Goal: Information Seeking & Learning: Learn about a topic

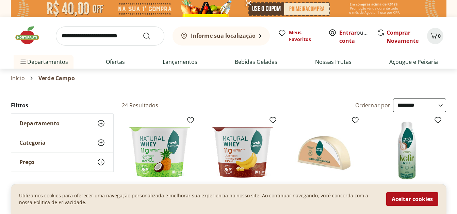
select select "**********"
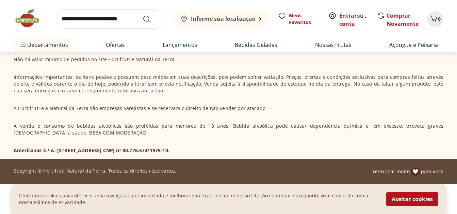
scroll to position [693, 0]
click at [430, 202] on button "Aceitar cookies" at bounding box center [412, 200] width 52 height 14
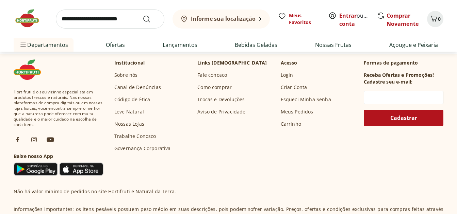
scroll to position [527, 0]
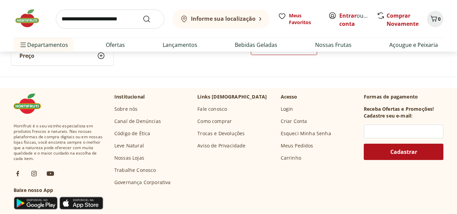
click at [127, 109] on link "Sobre nós" at bounding box center [125, 109] width 23 height 7
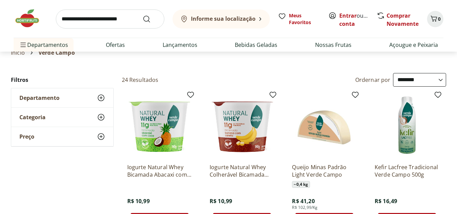
scroll to position [0, 0]
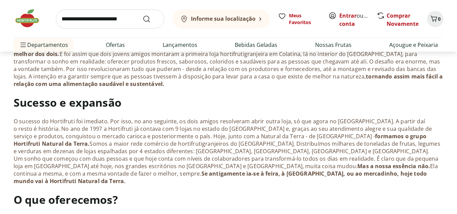
scroll to position [204, 0]
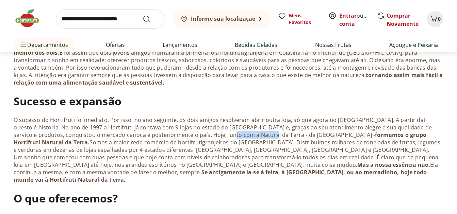
drag, startPoint x: 197, startPoint y: 133, endPoint x: 236, endPoint y: 138, distance: 39.8
click at [236, 138] on p "O sucesso do Hortifruti foi imediato. Por isso, no ano seguinte, os dois amigos…" at bounding box center [229, 149] width 430 height 67
click at [237, 139] on p "O sucesso do Hortifruti foi imediato. Por isso, no ano seguinte, os dois amigos…" at bounding box center [229, 149] width 430 height 67
